Goal: Task Accomplishment & Management: Use online tool/utility

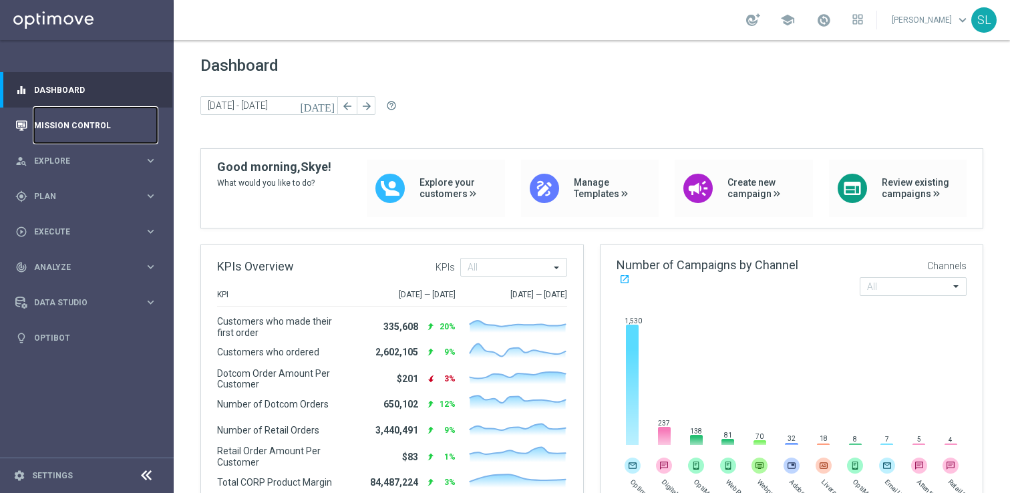
click at [91, 120] on link "Mission Control" at bounding box center [95, 125] width 123 height 35
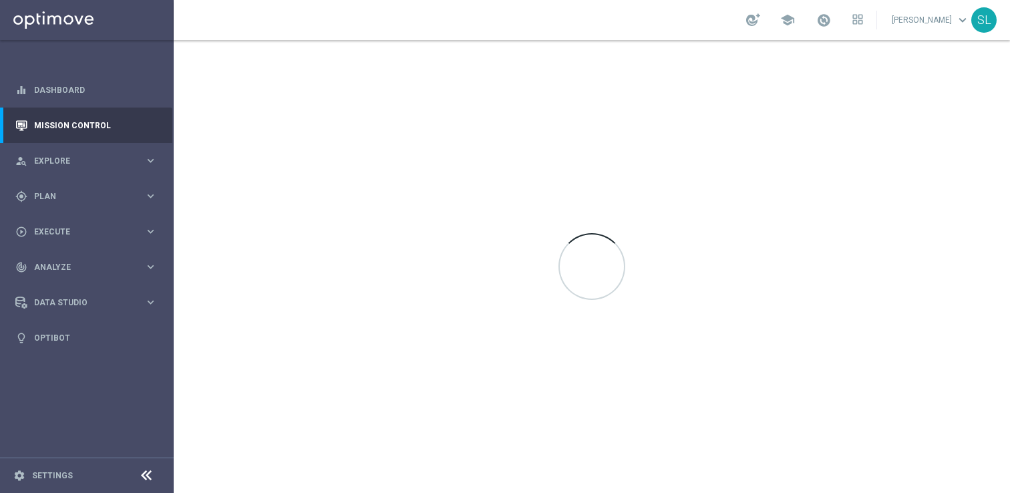
click at [148, 478] on icon at bounding box center [146, 476] width 16 height 16
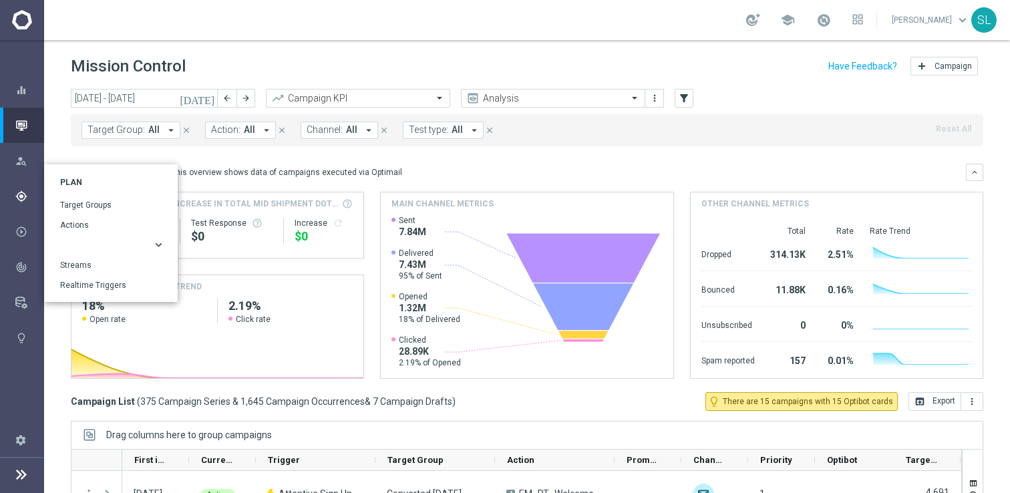
click at [96, 243] on button "keyboard_arrow_right" at bounding box center [113, 245] width 106 height 11
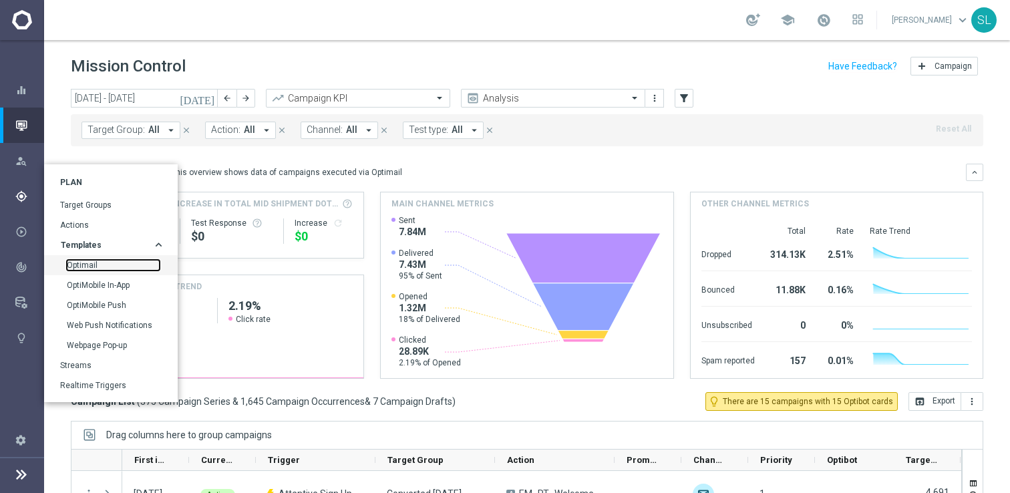
click at [93, 261] on link "Optimail" at bounding box center [113, 265] width 93 height 11
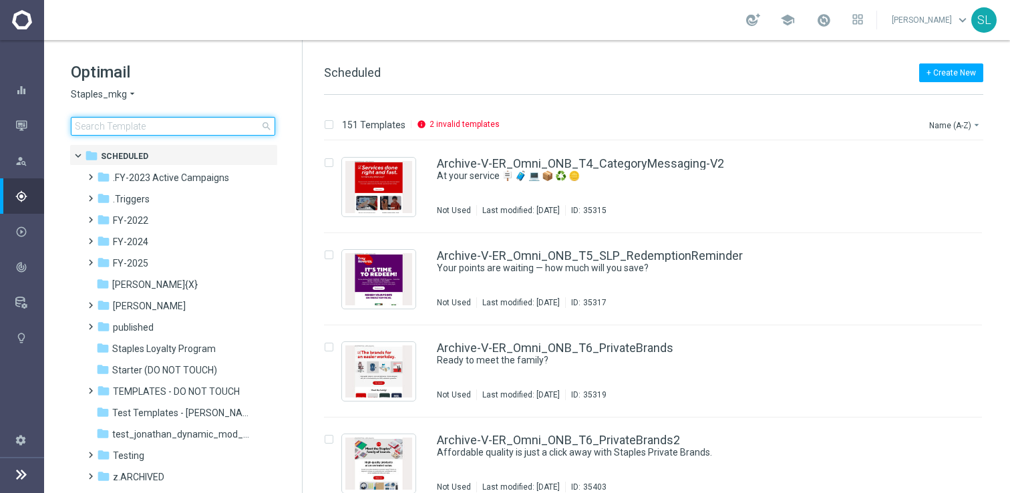
click at [143, 122] on input at bounding box center [173, 126] width 204 height 19
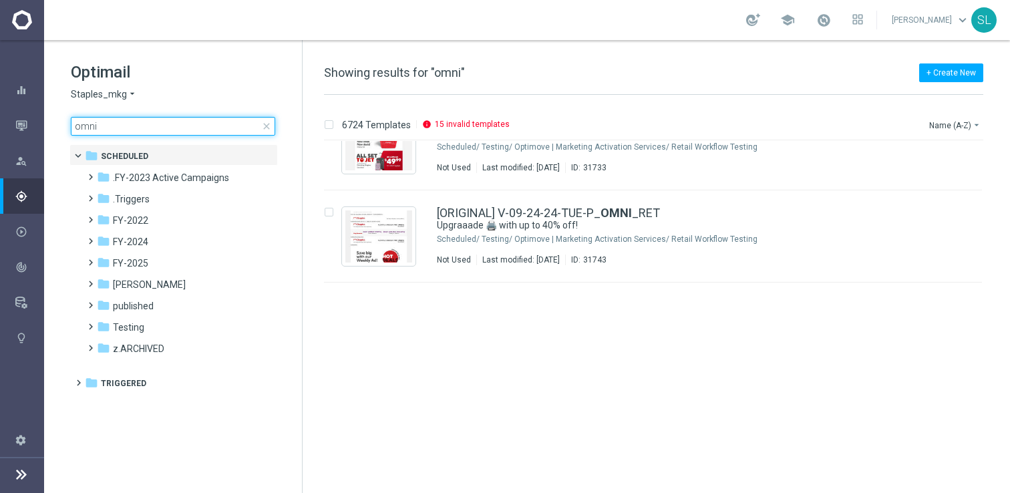
scroll to position [169, 0]
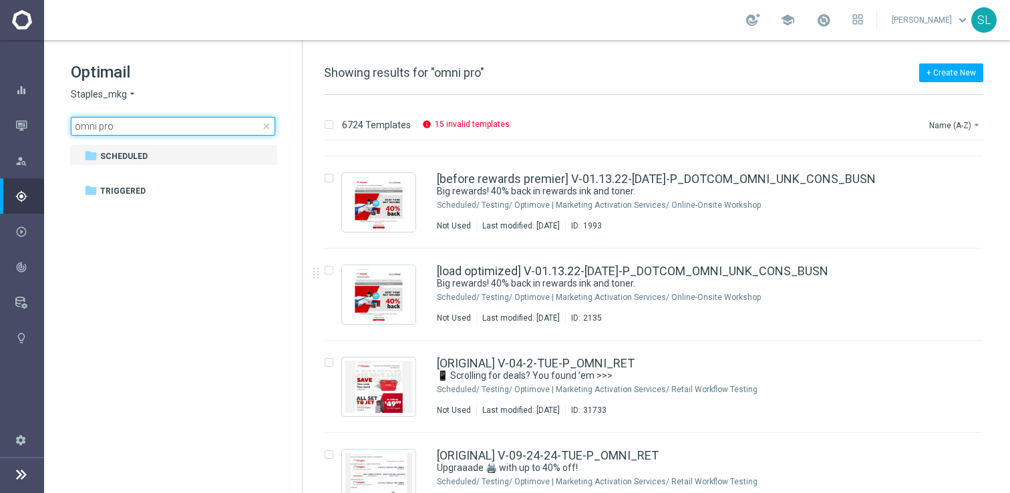
type input "omni prod"
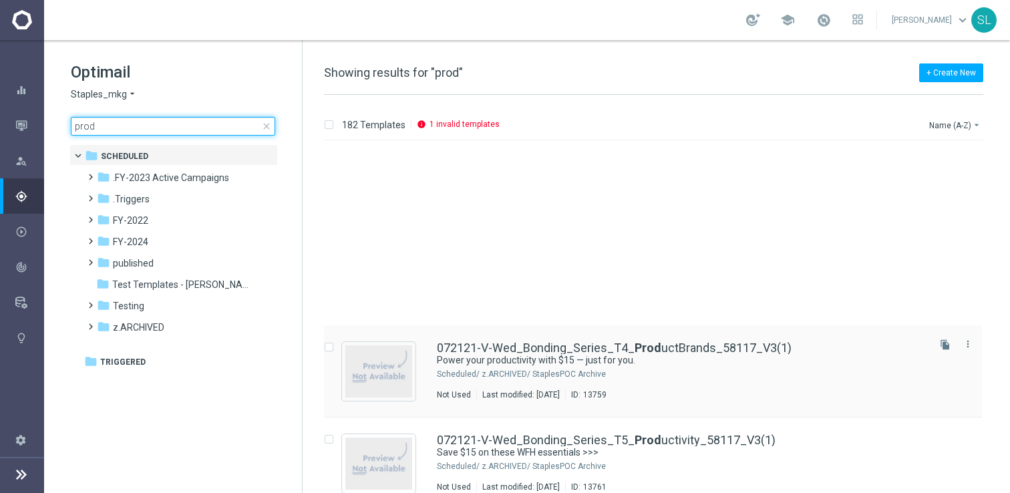
scroll to position [228, 0]
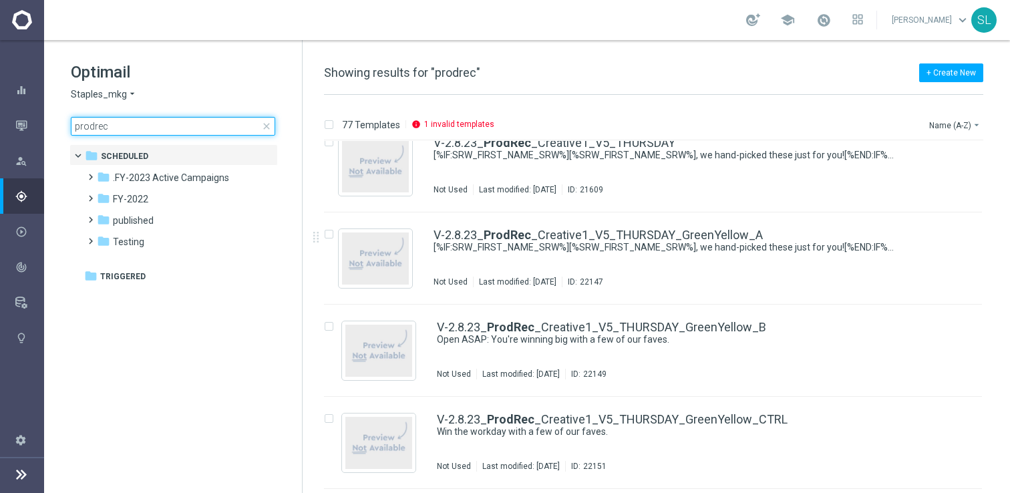
scroll to position [2706, 0]
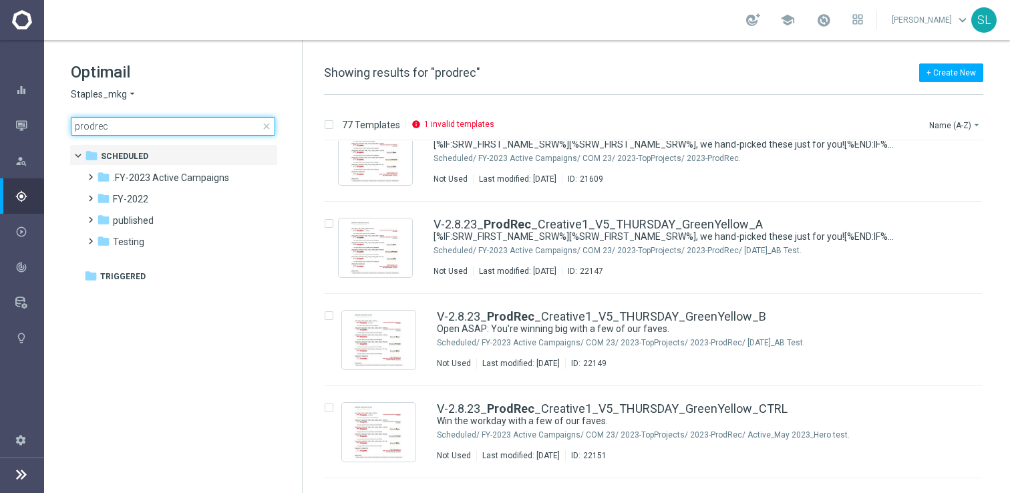
type input "p"
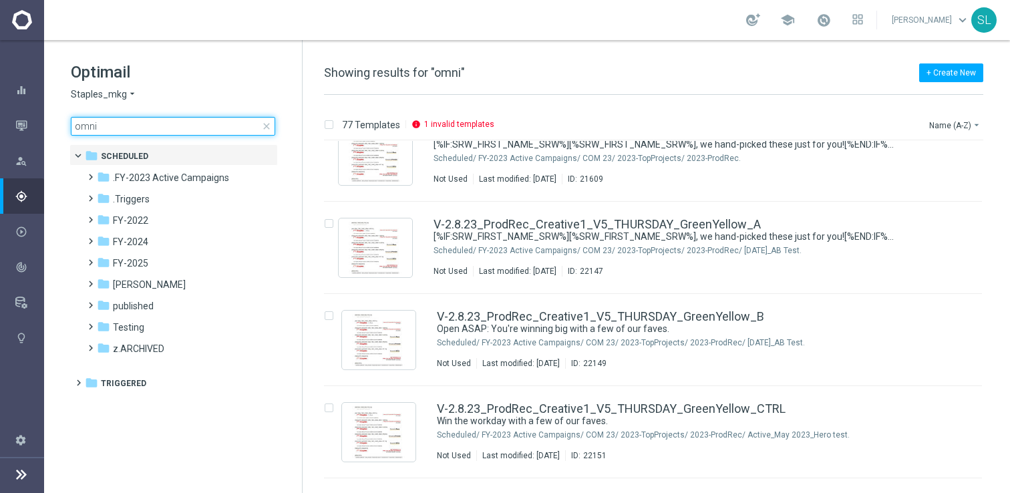
type input "omni_"
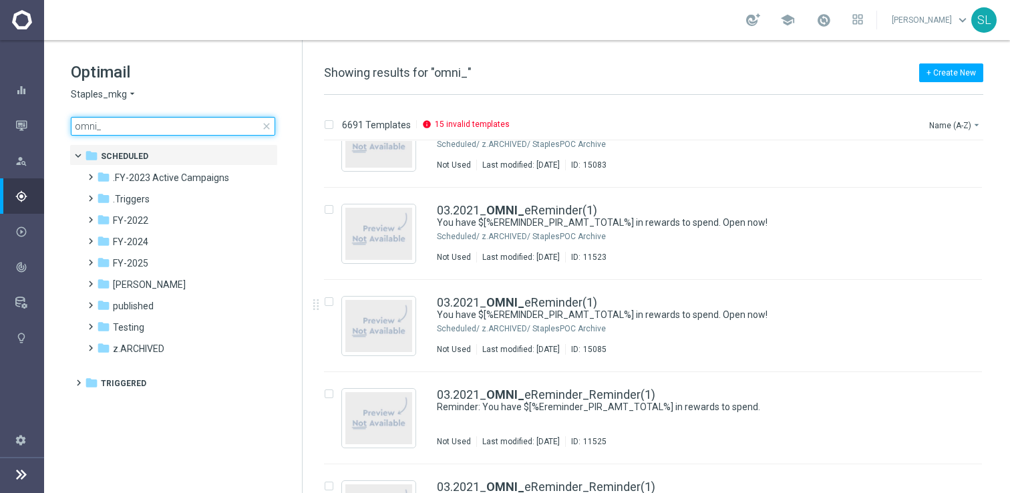
scroll to position [1526, 0]
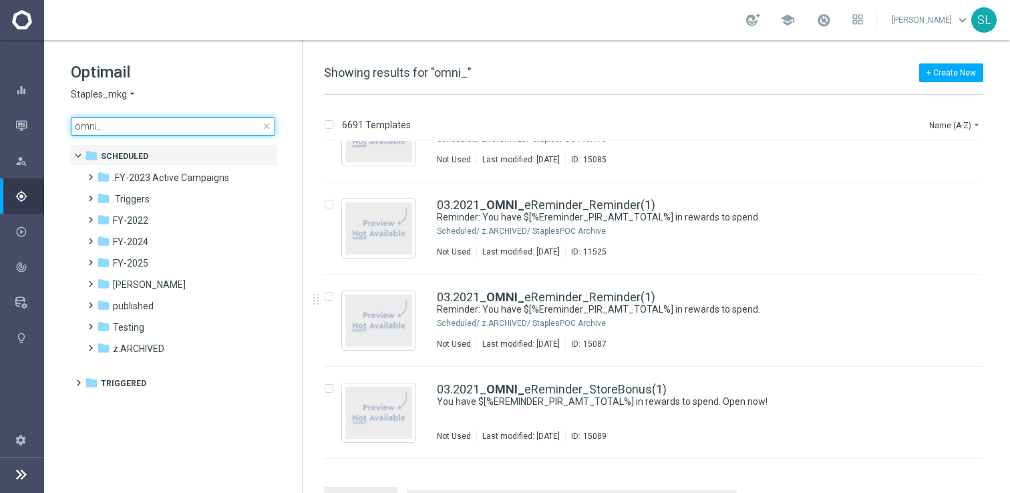
click at [215, 130] on input "omni_" at bounding box center [173, 126] width 204 height 19
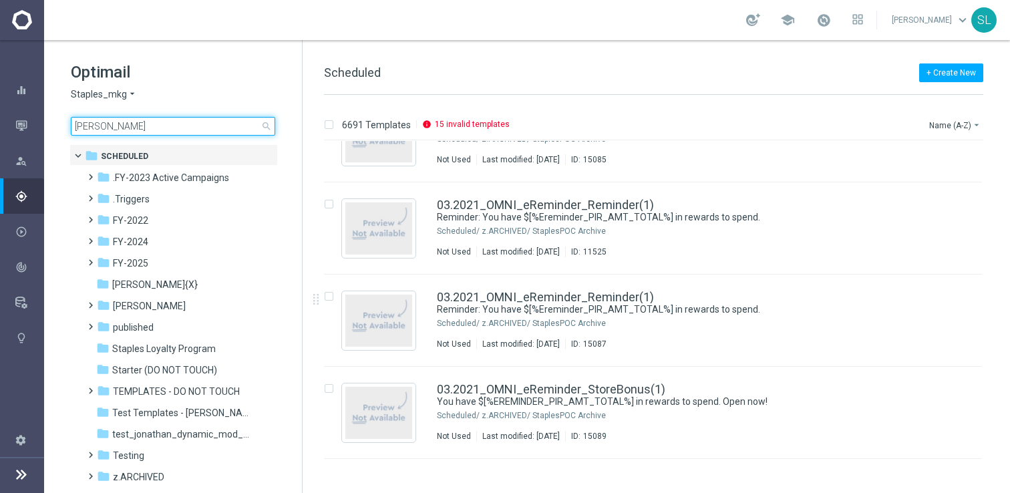
type input "[PERSON_NAME]"
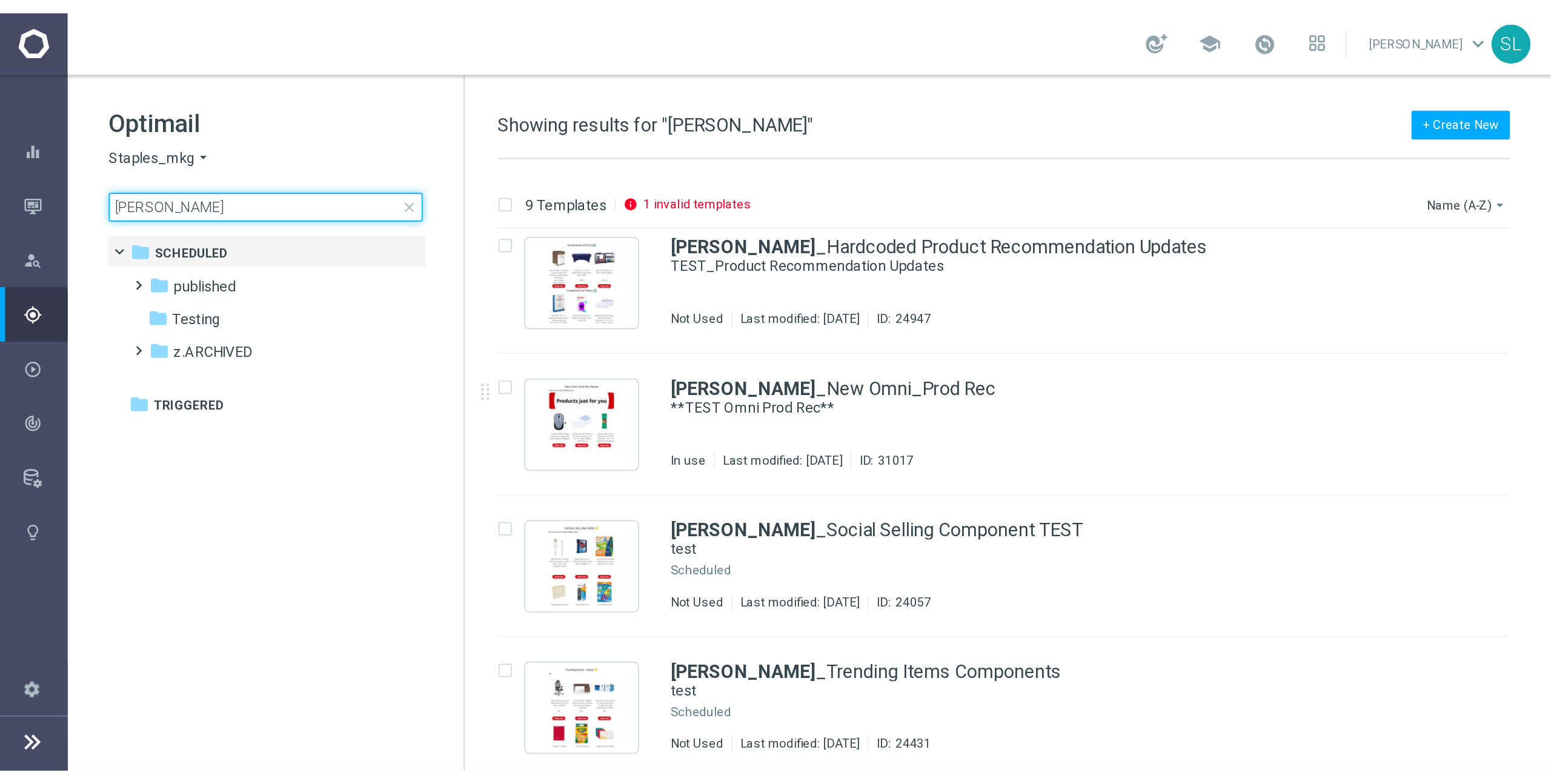
scroll to position [160, 0]
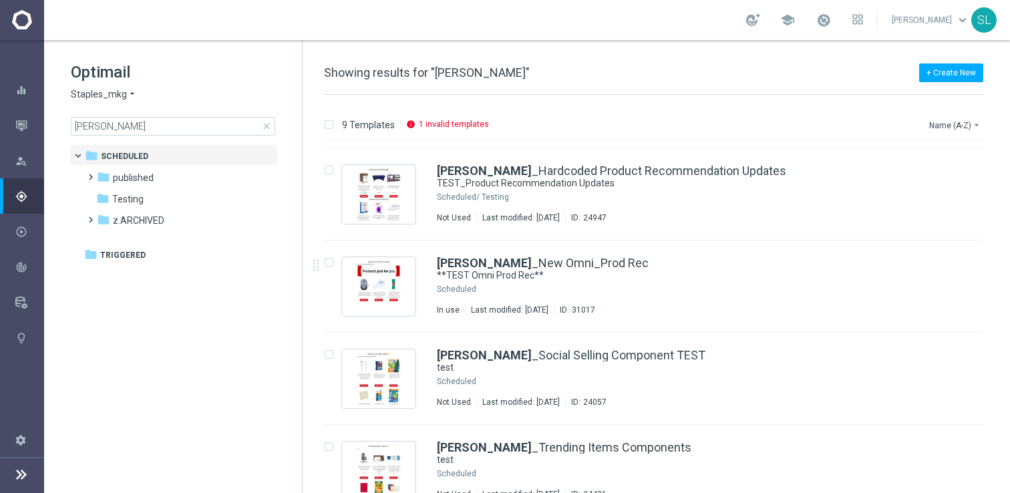
click at [497, 283] on div "[PERSON_NAME] _New Omni_Prod Rec **TEST Omni Prod Rec** Scheduled In use Last m…" at bounding box center [681, 286] width 489 height 58
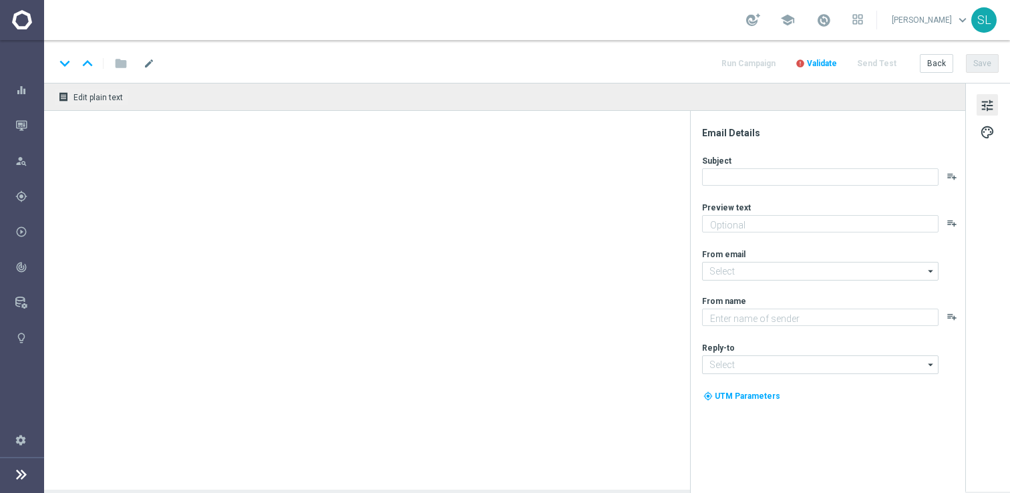
type textarea "Staples"
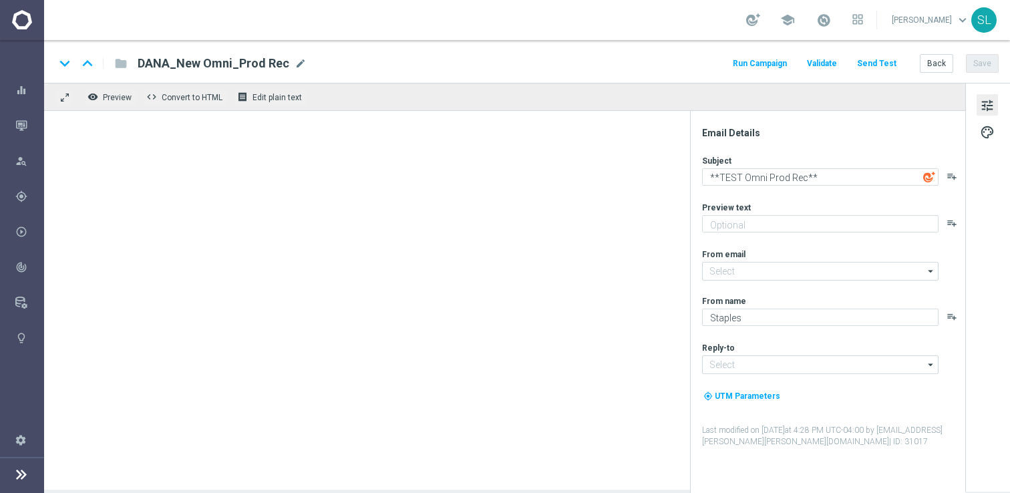
type input "[EMAIL_ADDRESS][DOMAIN_NAME]"
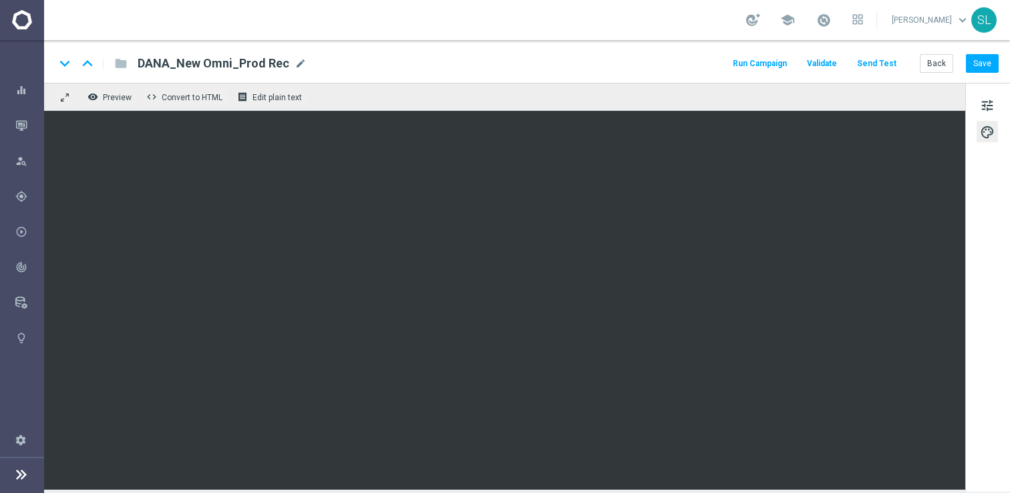
click at [626, 78] on div "keyboard_arrow_down keyboard_arrow_up folder DANA_New Omni_Prod Rec DANA_New Om…" at bounding box center [527, 61] width 966 height 43
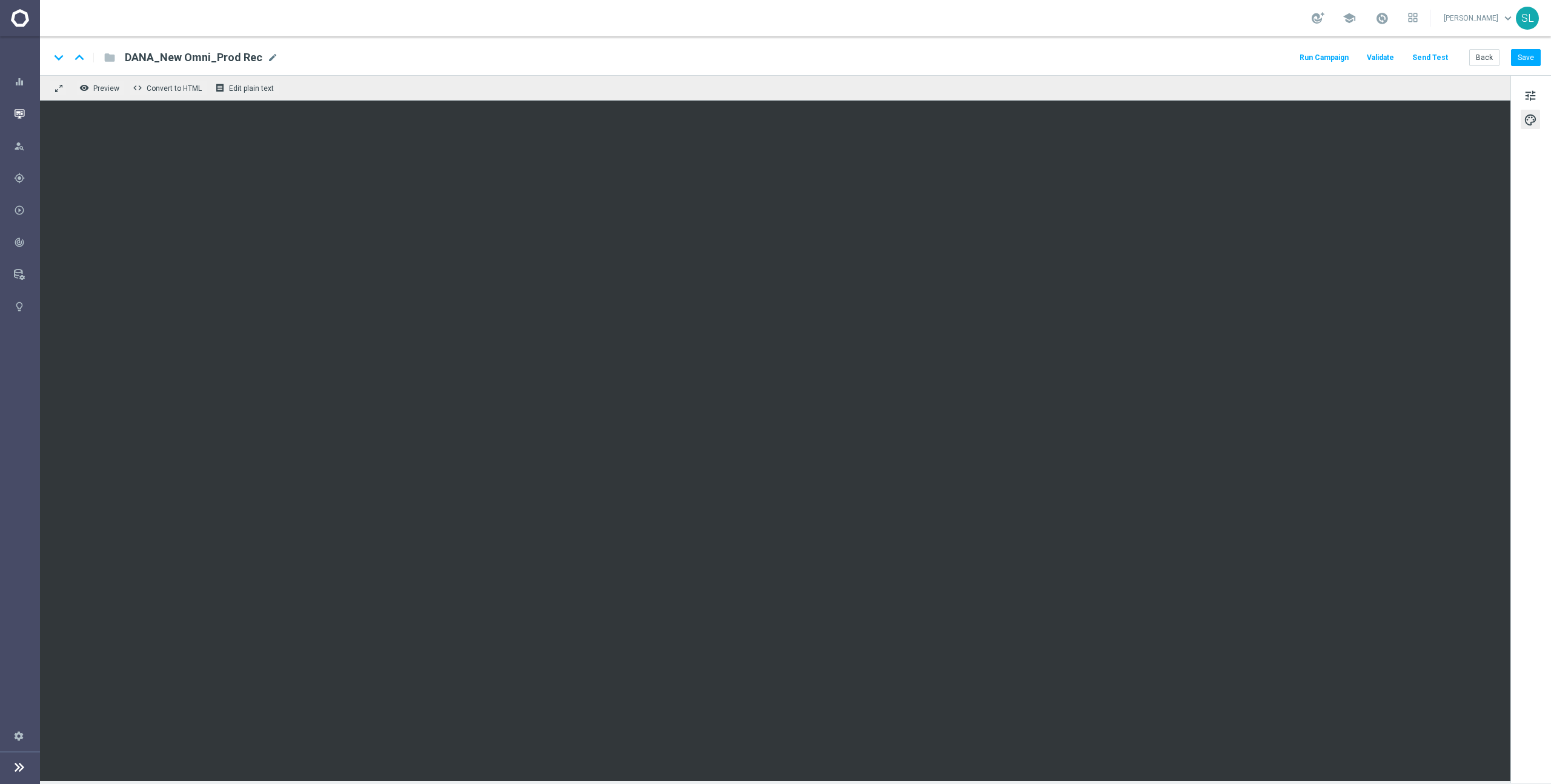
click at [24, 116] on div "Mission Control" at bounding box center [26, 113] width 25 height 32
click at [27, 112] on div "Mission Control" at bounding box center [26, 113] width 25 height 32
click at [15, 113] on icon "button" at bounding box center [19, 114] width 11 height 11
